Goal: Task Accomplishment & Management: Manage account settings

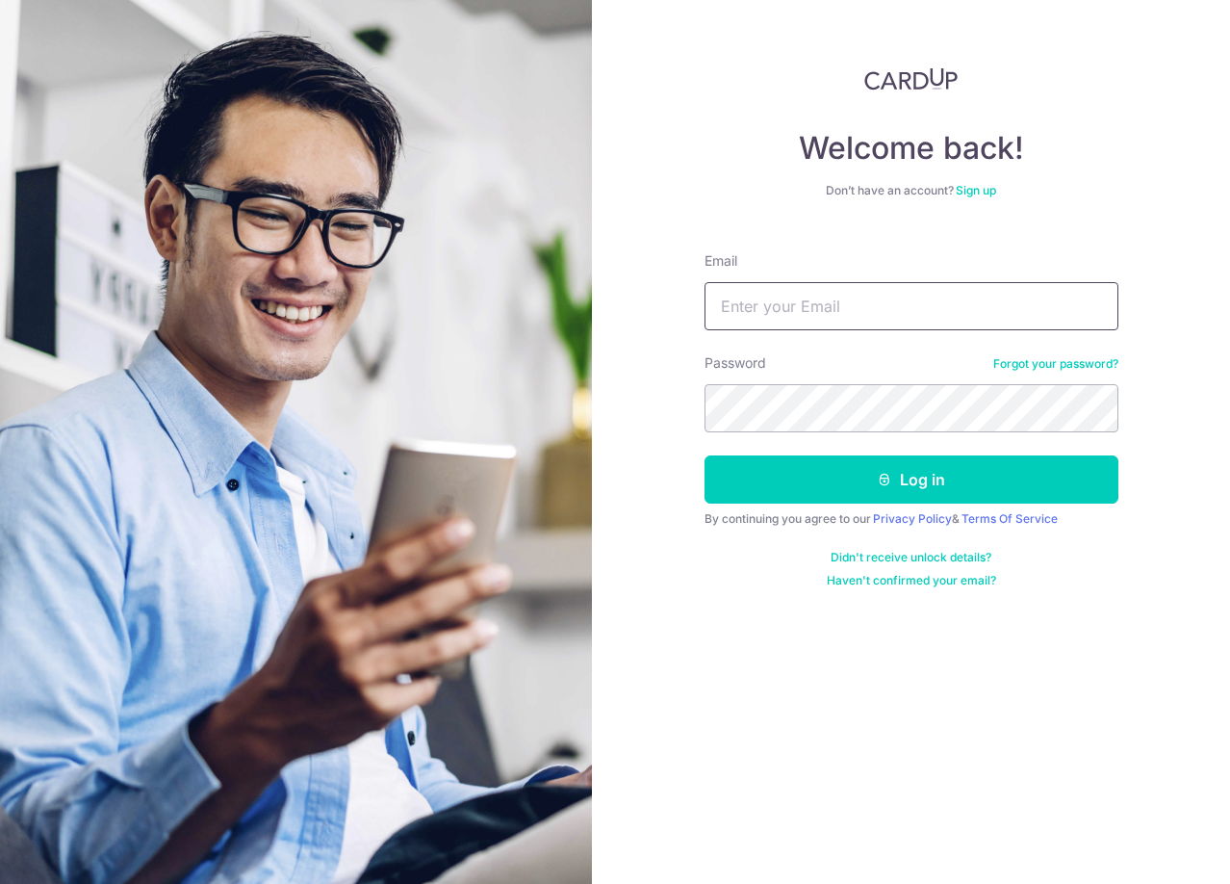
click at [834, 290] on input "Email" at bounding box center [912, 306] width 414 height 48
type input "m"
type input "[EMAIL_ADDRESS][DOMAIN_NAME]"
click at [705, 455] on button "Log in" at bounding box center [912, 479] width 414 height 48
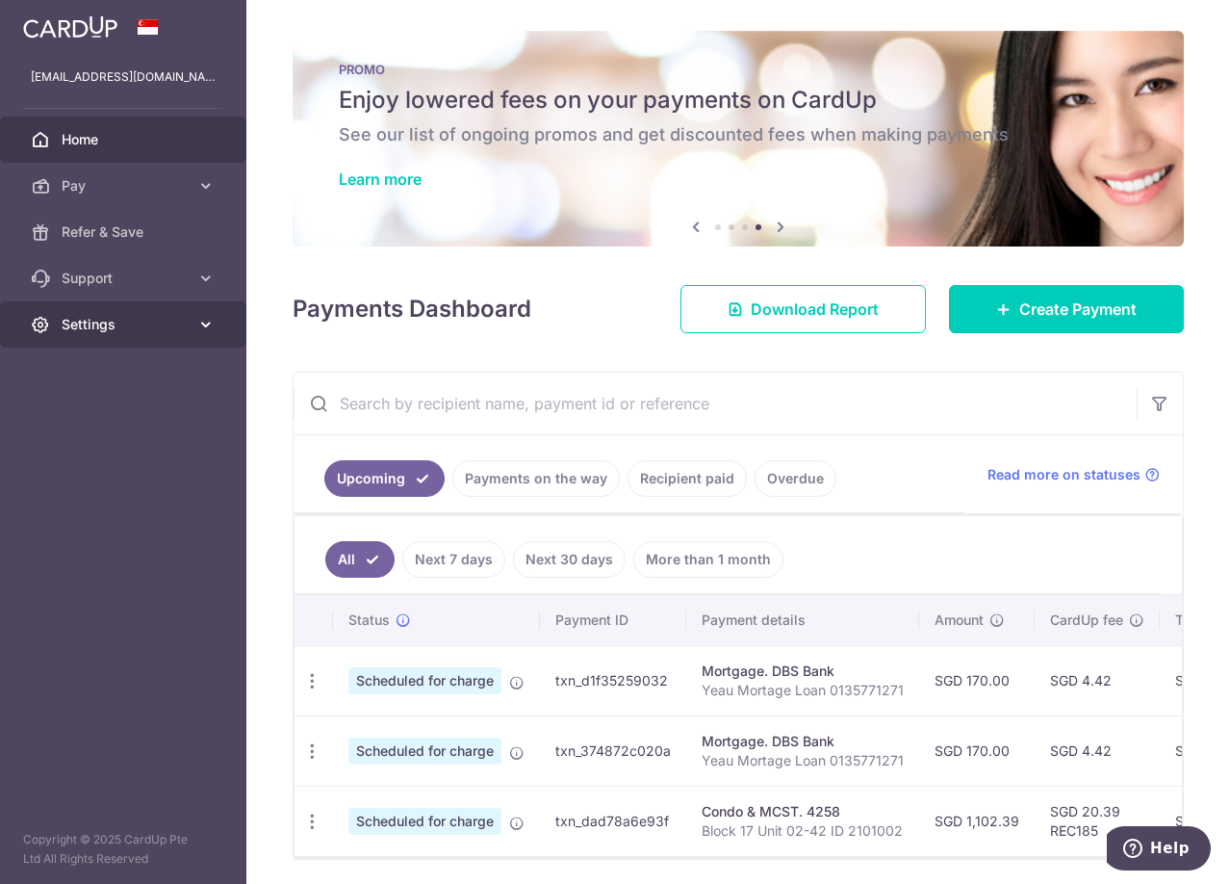
click at [192, 329] on link "Settings" at bounding box center [123, 324] width 246 height 46
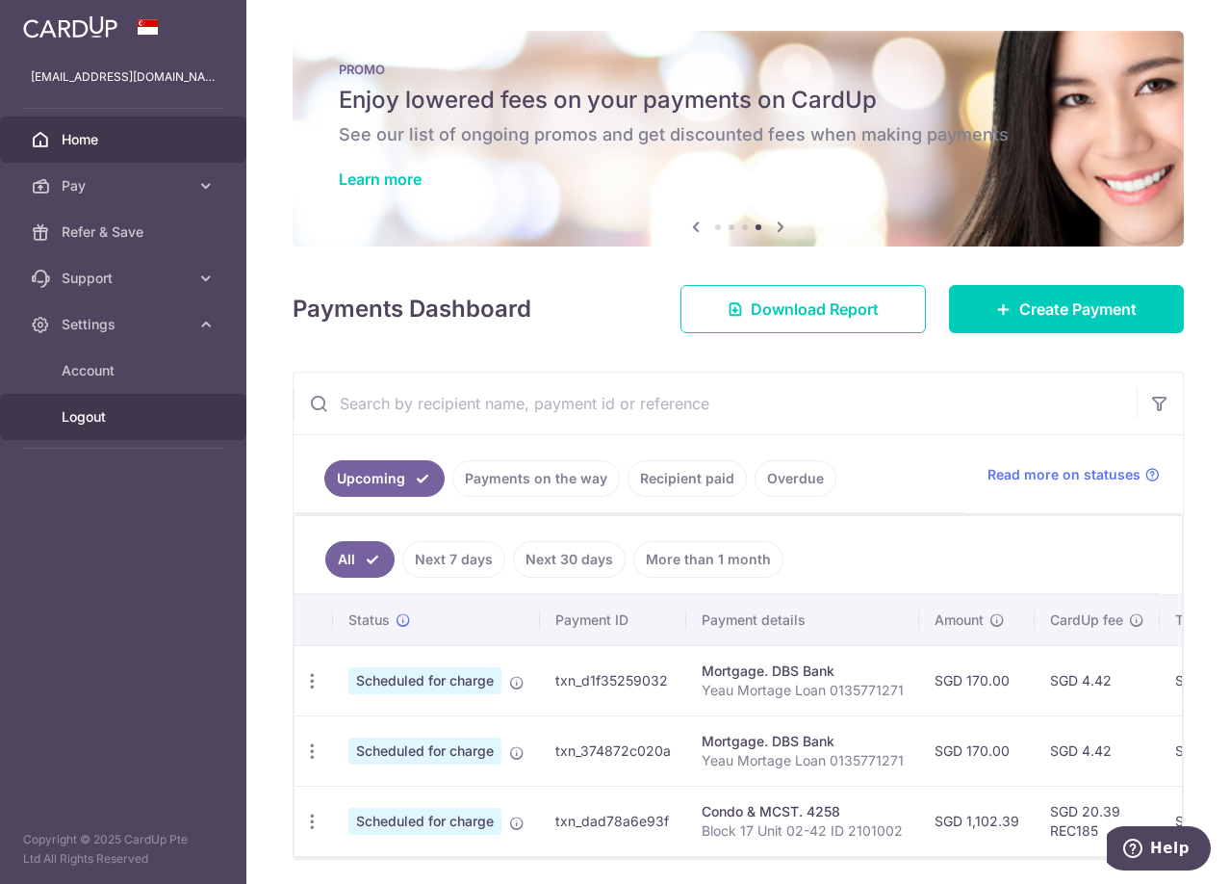
click at [120, 409] on span "Logout" at bounding box center [125, 416] width 127 height 19
